Goal: Information Seeking & Learning: Learn about a topic

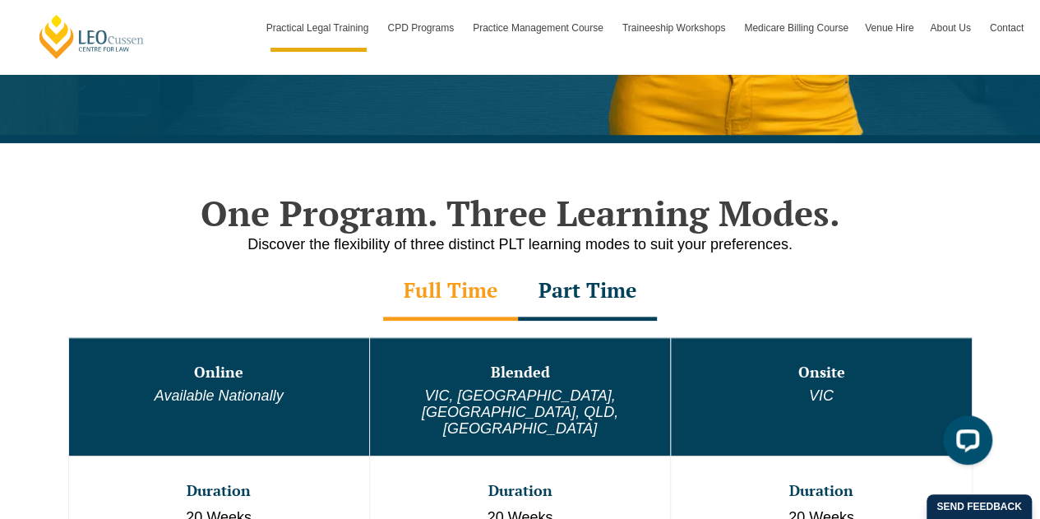
scroll to position [740, 0]
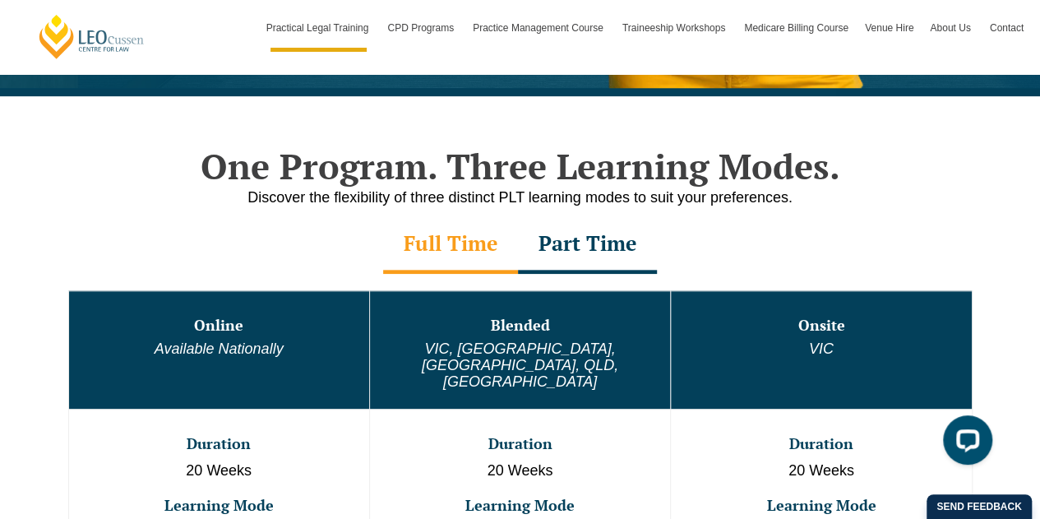
click at [605, 229] on div "Part Time" at bounding box center [587, 245] width 139 height 58
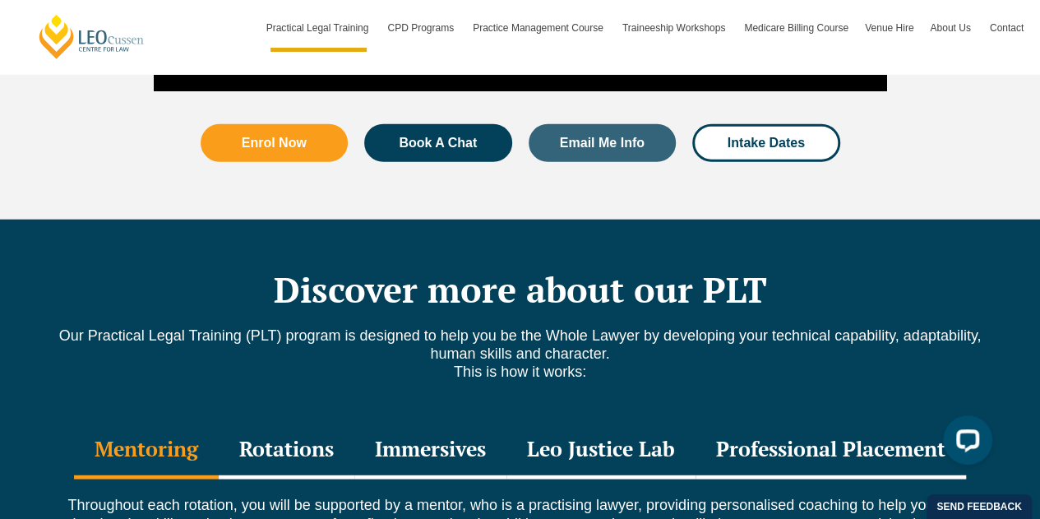
scroll to position [2219, 0]
